Goal: Task Accomplishment & Management: Manage account settings

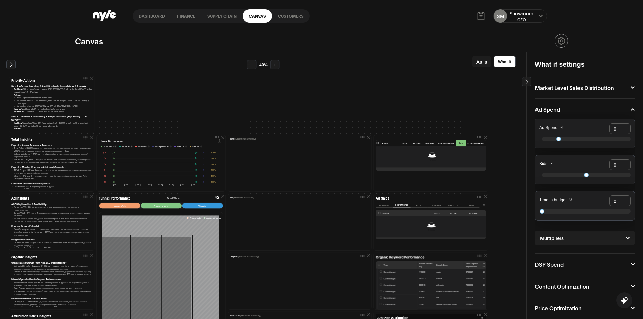
scroll to position [29, 0]
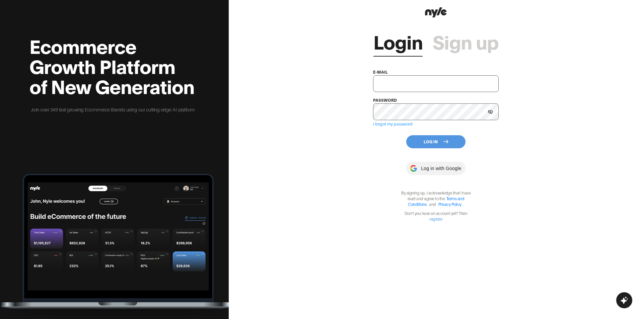
type input "[EMAIL_ADDRESS][PERSON_NAME]"
click at [451, 140] on button "Log In" at bounding box center [435, 141] width 59 height 13
click at [444, 141] on icon at bounding box center [445, 141] width 5 height 5
